Goal: Task Accomplishment & Management: Manage account settings

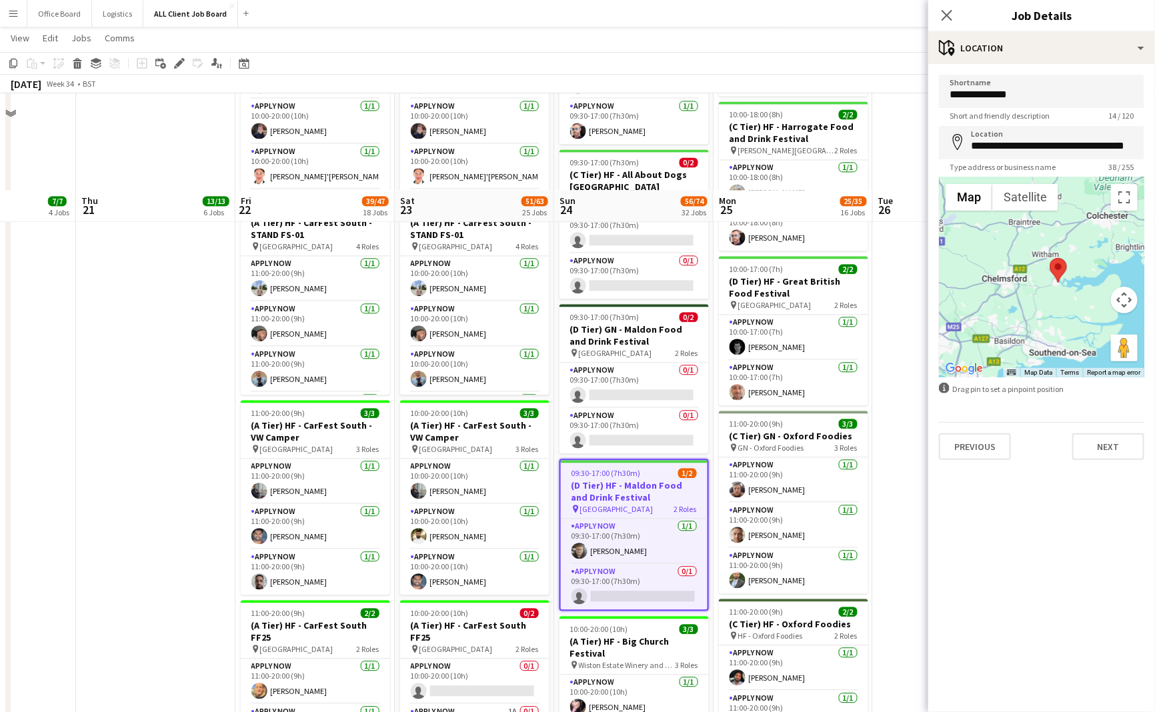
scroll to position [1379, 0]
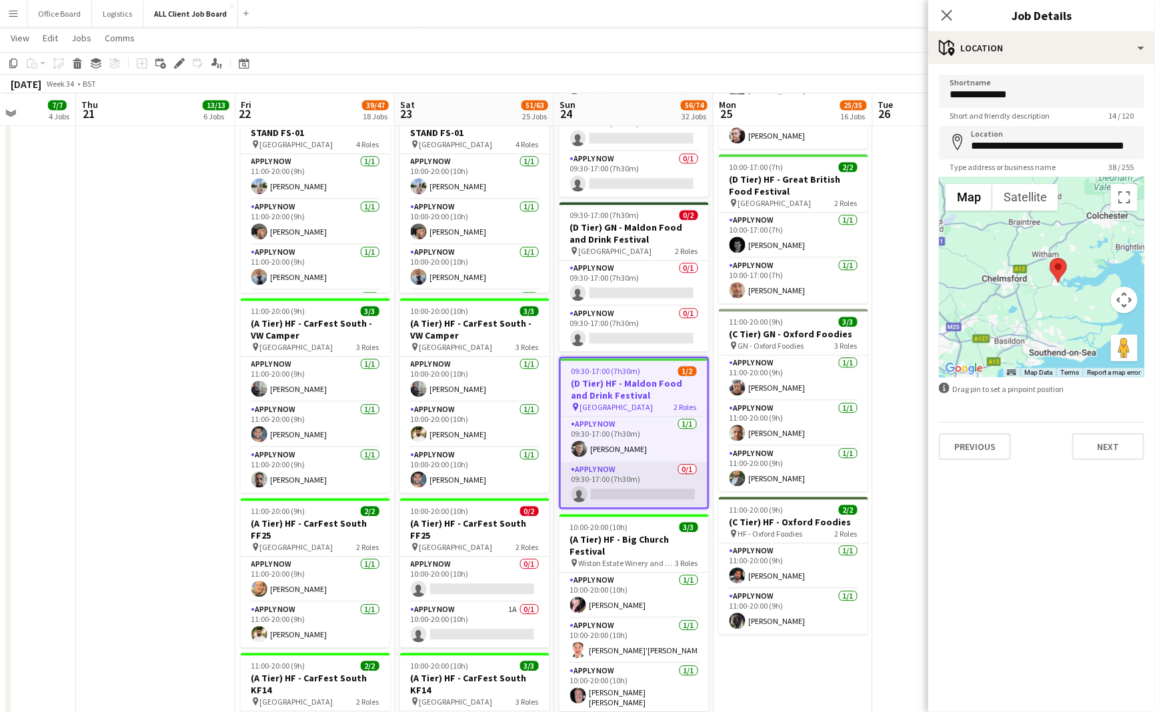
click at [617, 475] on app-card-role "APPLY NOW 0/1 09:30-17:00 (7h30m) single-neutral-actions" at bounding box center [634, 484] width 147 height 45
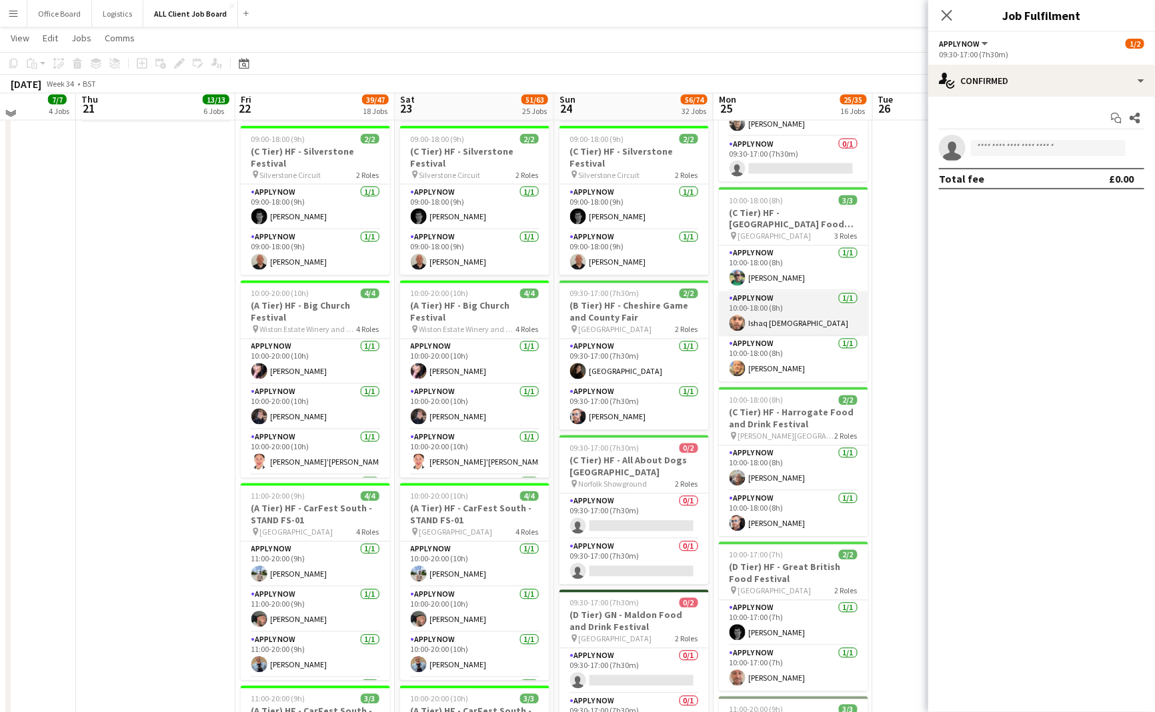
scroll to position [849, 0]
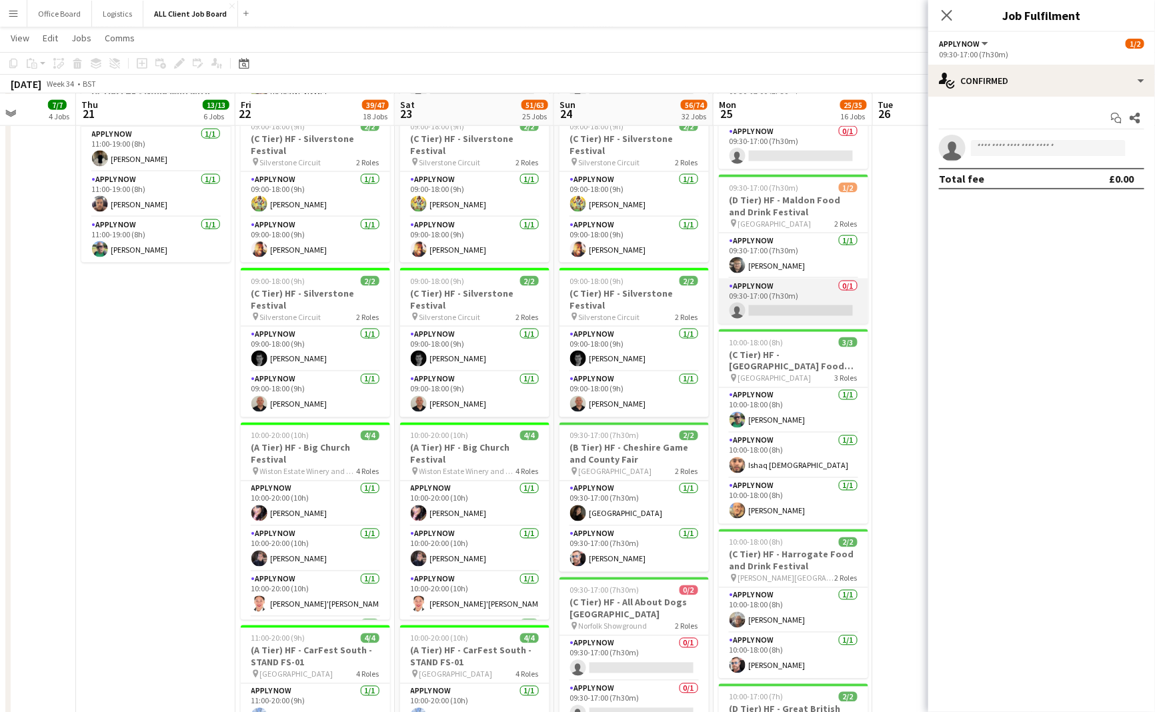
click at [796, 299] on app-card-role "APPLY NOW 0/1 09:30-17:00 (7h30m) single-neutral-actions" at bounding box center [793, 301] width 149 height 45
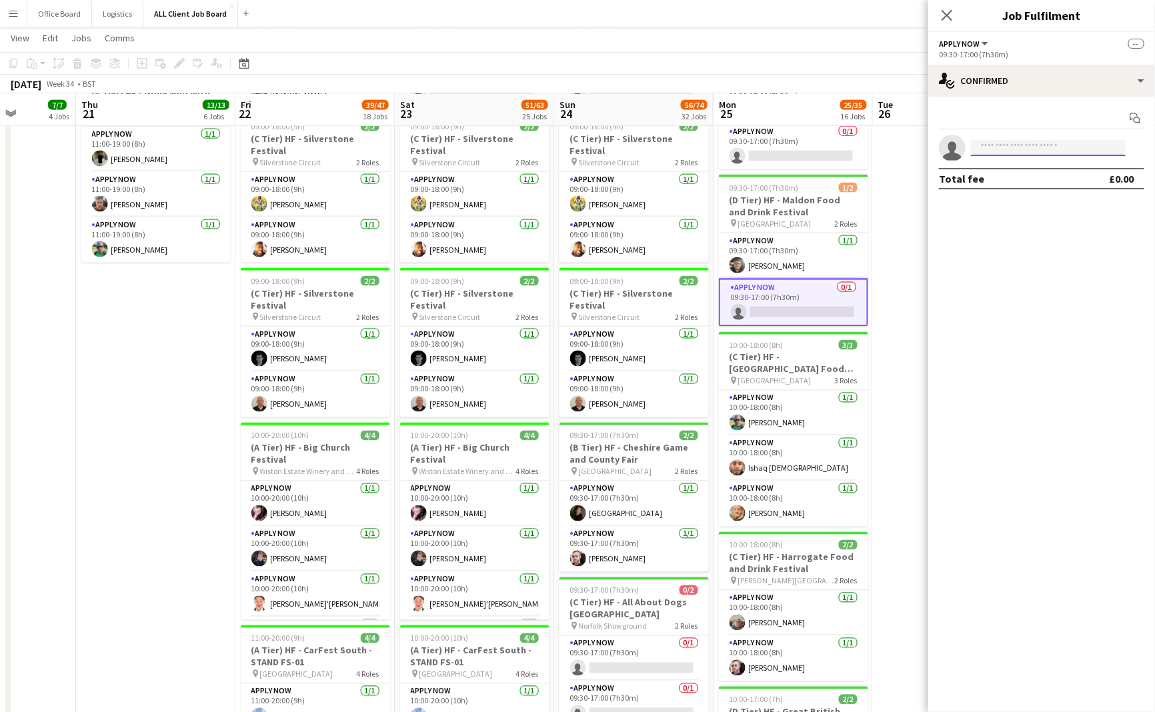
click at [1025, 147] on input at bounding box center [1048, 148] width 155 height 16
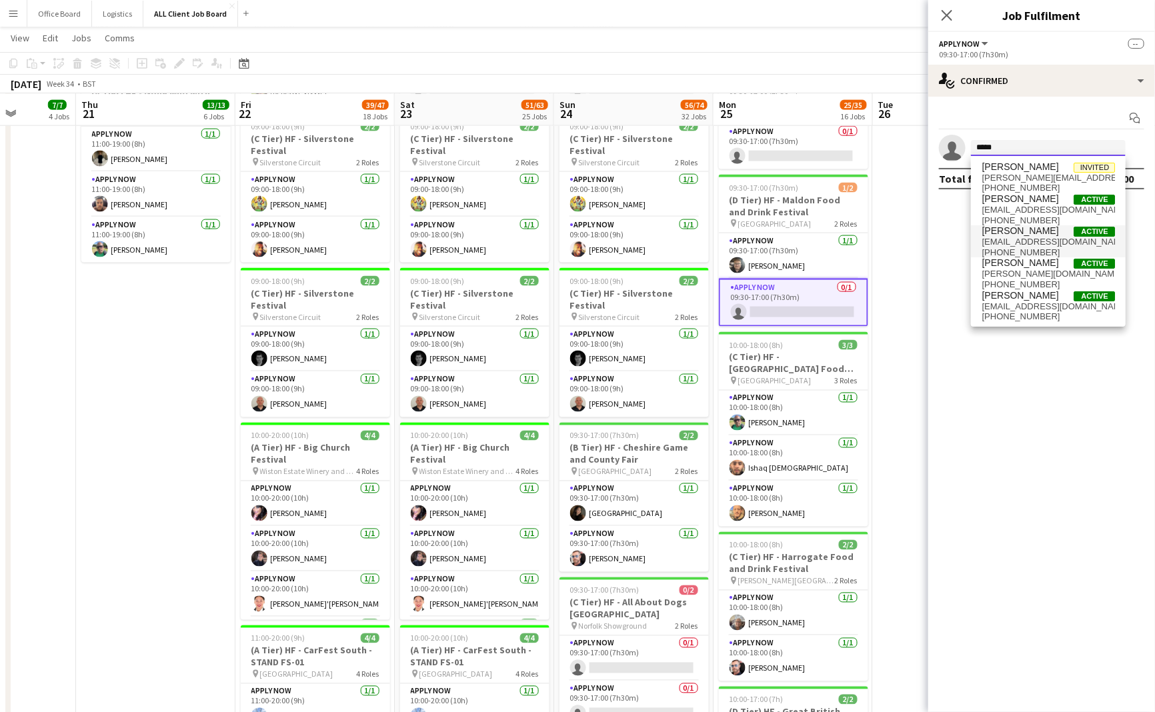
type input "*****"
click at [1039, 241] on span "[EMAIL_ADDRESS][DOMAIN_NAME]" at bounding box center [1047, 242] width 133 height 11
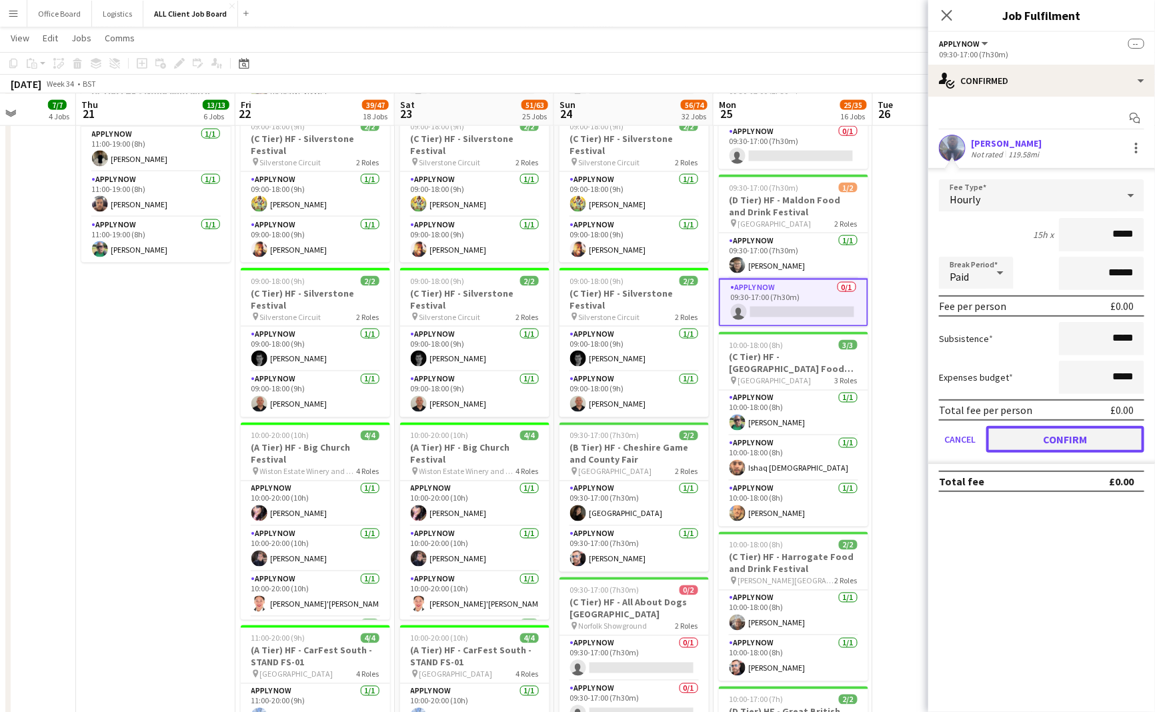
click at [1065, 445] on button "Confirm" at bounding box center [1065, 439] width 158 height 27
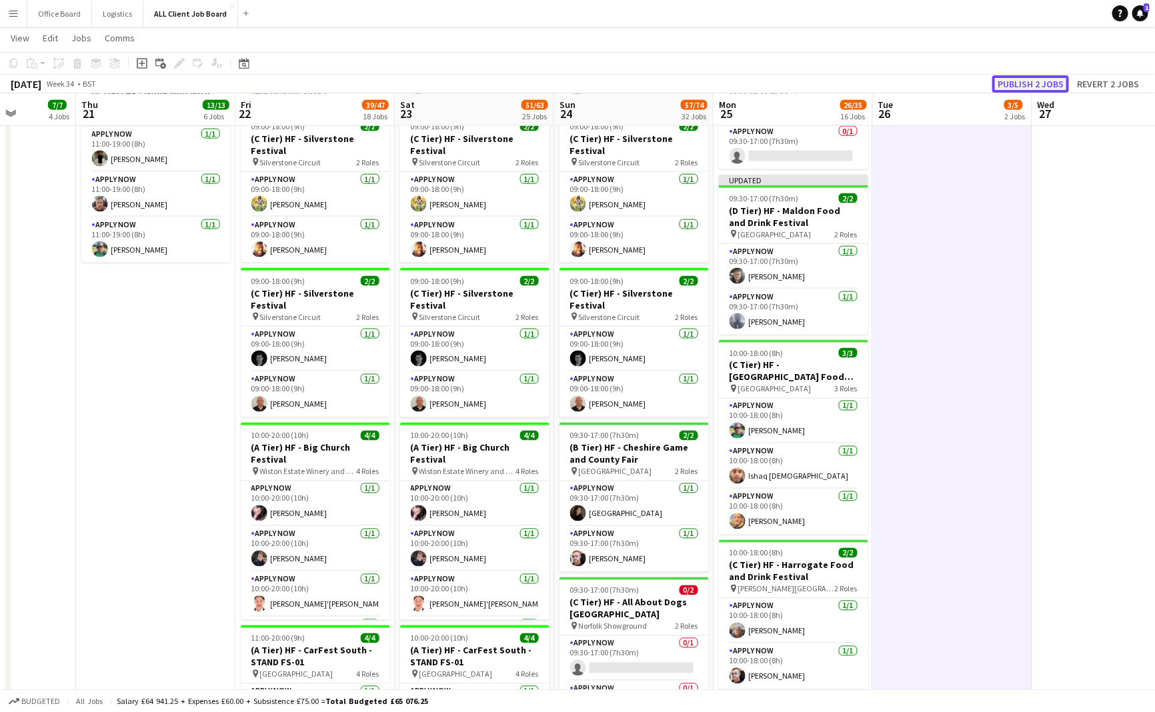
click at [1034, 79] on button "Publish 2 jobs" at bounding box center [1030, 83] width 77 height 17
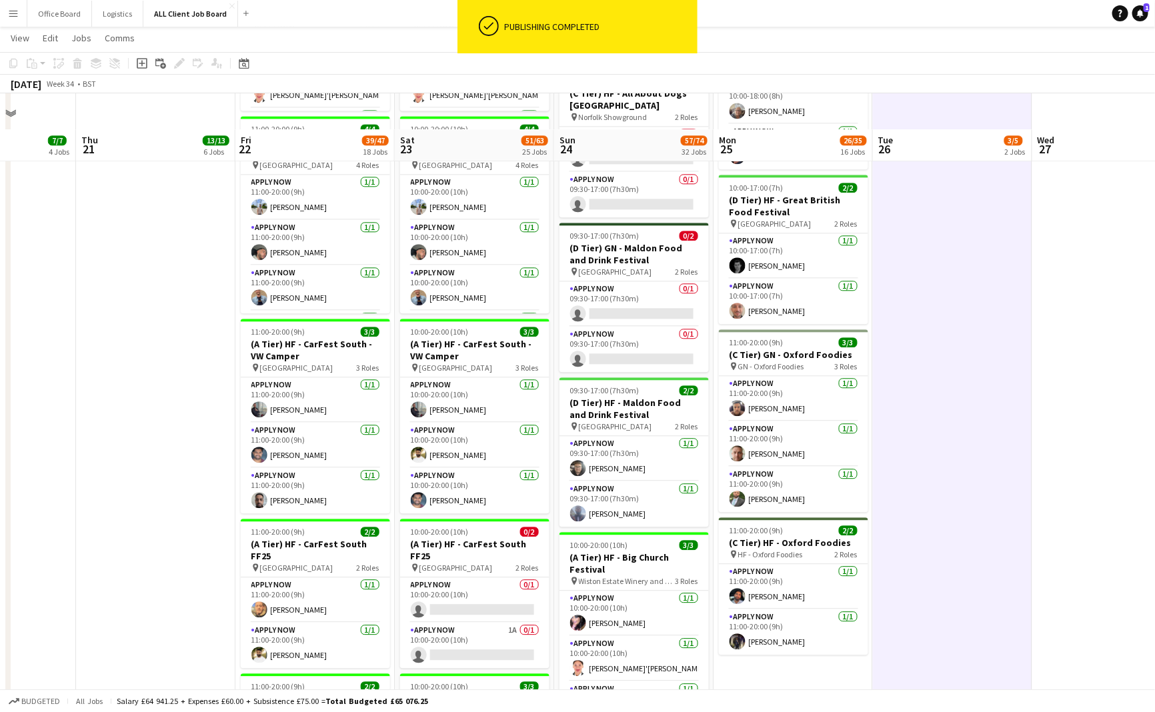
scroll to position [1394, 0]
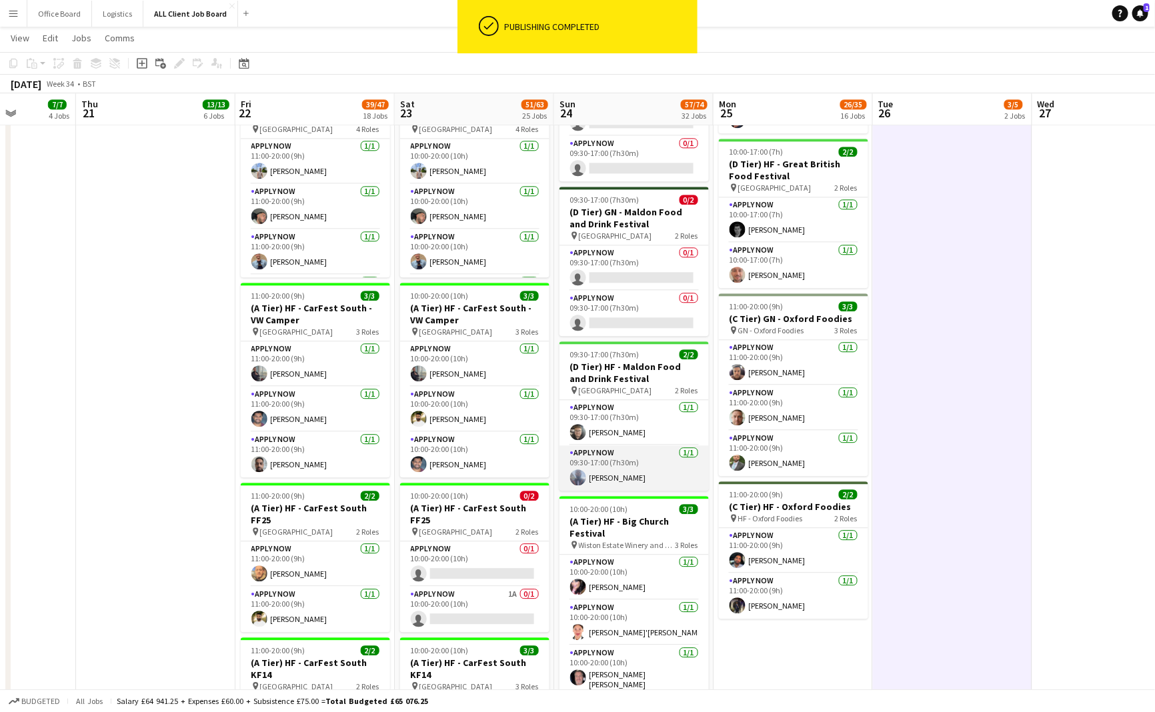
click at [655, 475] on app-card-role "APPLY NOW [DATE] 09:30-17:00 (7h30m) [PERSON_NAME]" at bounding box center [633, 467] width 149 height 45
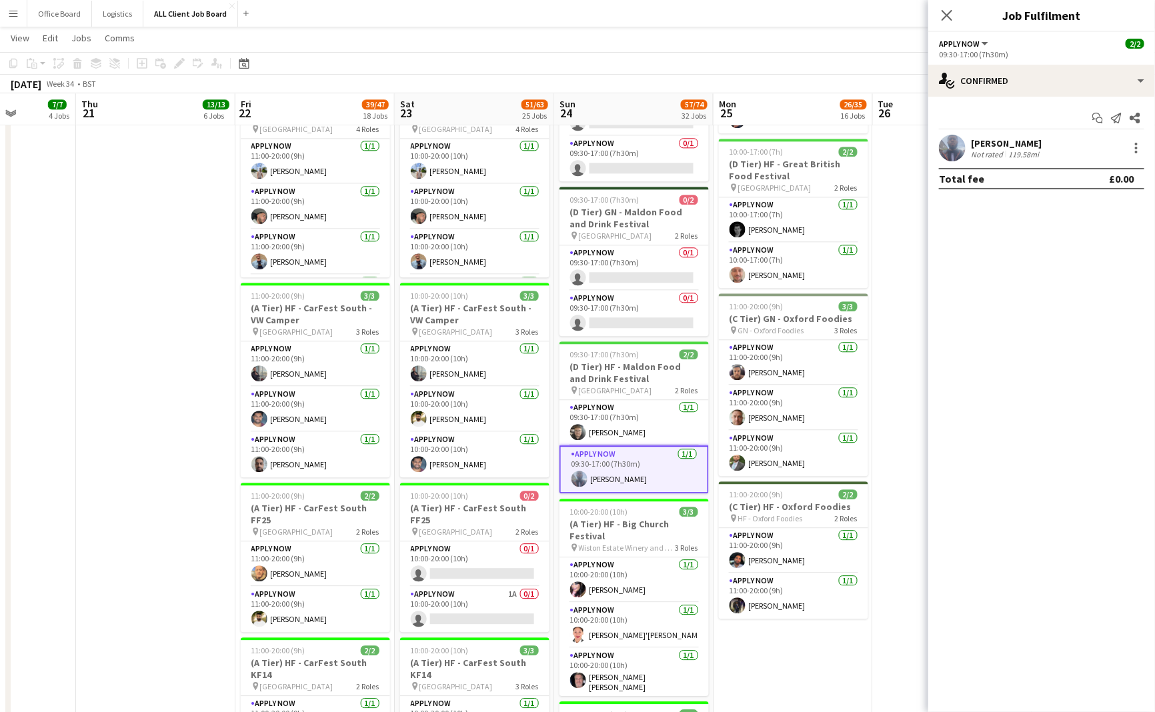
drag, startPoint x: 971, startPoint y: 142, endPoint x: 1057, endPoint y: 141, distance: 85.3
click at [1057, 141] on div "[PERSON_NAME] Not rated 119.58mi" at bounding box center [1041, 148] width 227 height 27
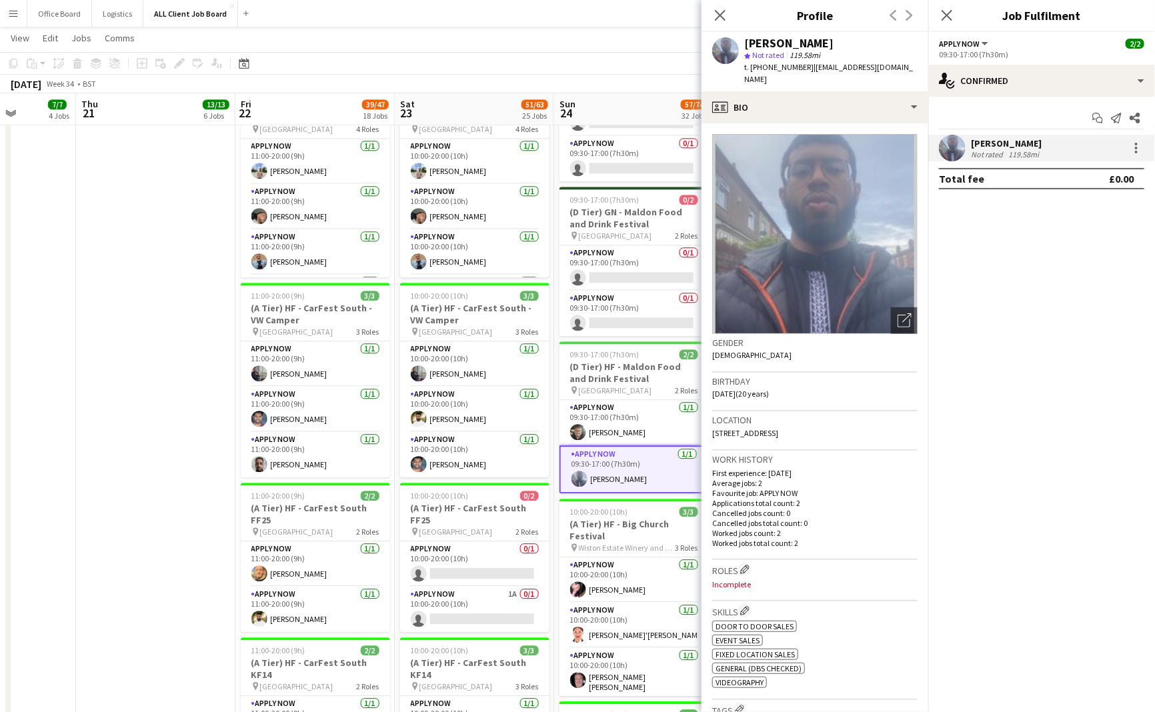
copy div "[PERSON_NAME]"
